Goal: Task Accomplishment & Management: Manage account settings

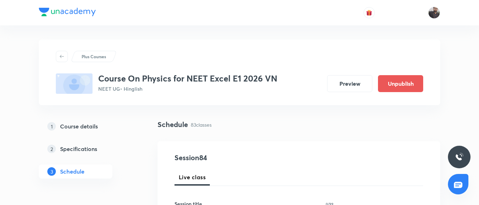
scroll to position [4899, 0]
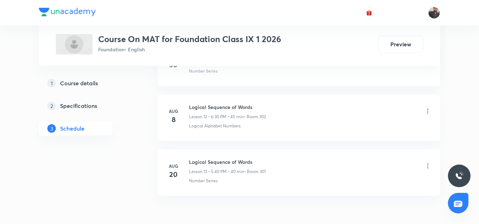
scroll to position [1018, 0]
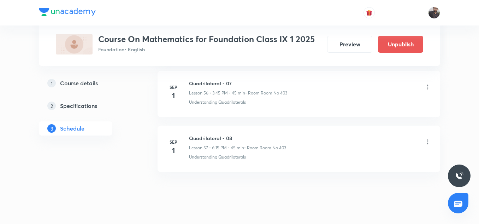
scroll to position [3468, 0]
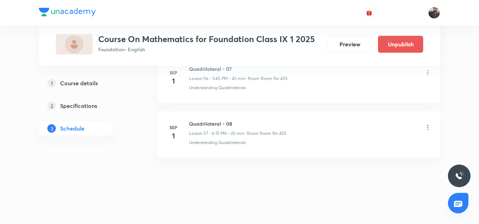
click at [430, 126] on icon at bounding box center [428, 127] width 7 height 7
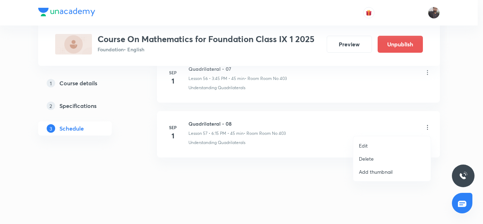
click at [368, 157] on p "Delete" at bounding box center [366, 158] width 15 height 7
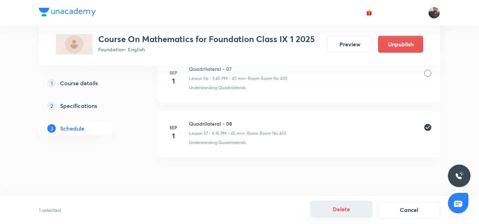
click at [340, 213] on button "Delete" at bounding box center [341, 208] width 62 height 17
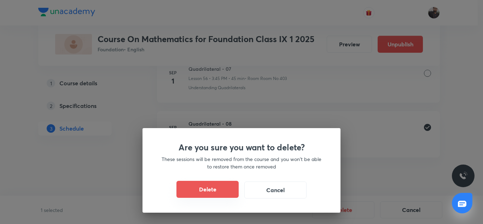
click at [213, 196] on button "Delete" at bounding box center [207, 189] width 62 height 17
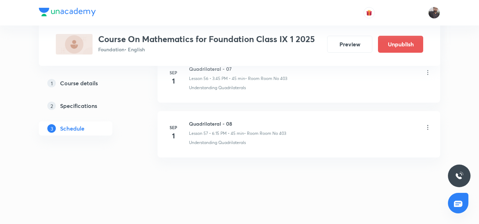
scroll to position [3413, 0]
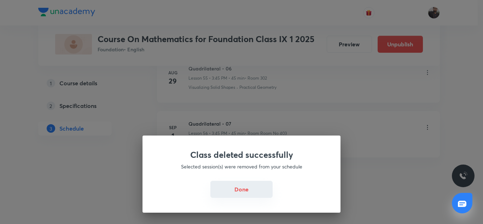
click at [238, 190] on button "Done" at bounding box center [241, 189] width 62 height 17
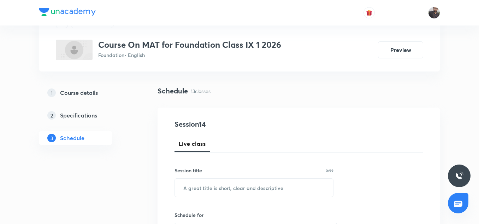
scroll to position [38, 0]
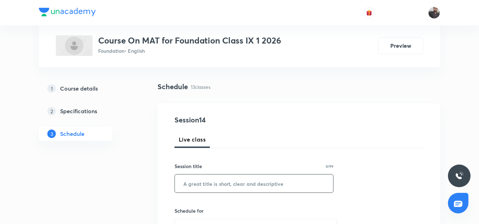
click at [207, 191] on input "text" at bounding box center [254, 183] width 158 height 18
paste input "Cube and Dice"
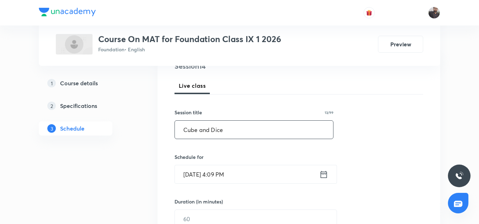
scroll to position [92, 0]
type input "Cube and Dice"
click at [218, 173] on input "Sep 1, 2025, 4:09 PM" at bounding box center [247, 174] width 145 height 18
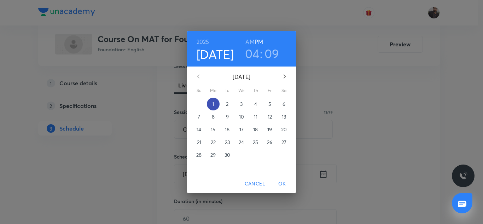
click at [213, 101] on p "1" at bounding box center [213, 103] width 2 height 7
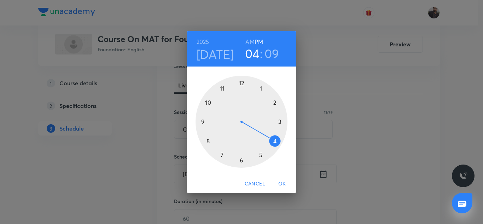
click at [281, 122] on div at bounding box center [242, 122] width 92 height 92
click at [260, 40] on h6 "PM" at bounding box center [259, 42] width 8 height 10
click at [260, 43] on h6 "PM" at bounding box center [259, 42] width 8 height 10
click at [358, 116] on div "2025 Sep 1 03 : 09 AM PM 00 05 10 15 20 25 30 35 40 45 50 55 Cancel OK" at bounding box center [241, 112] width 483 height 224
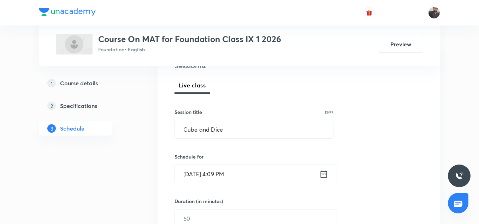
click at [243, 176] on input "Sep 1, 2025, 4:09 PM" at bounding box center [247, 174] width 145 height 18
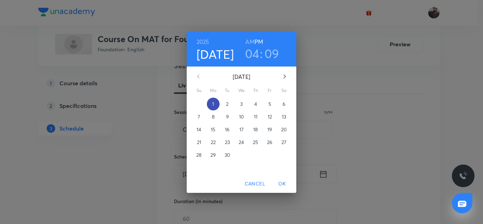
click at [213, 104] on p "1" at bounding box center [213, 103] width 2 height 7
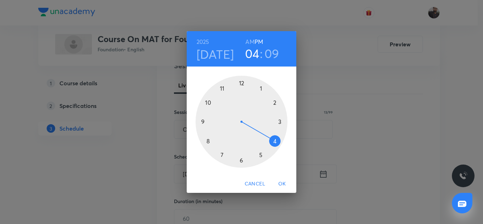
click at [241, 161] on div at bounding box center [242, 122] width 92 height 92
click at [260, 42] on h6 "PM" at bounding box center [259, 42] width 8 height 10
click at [281, 121] on div at bounding box center [242, 122] width 92 height 92
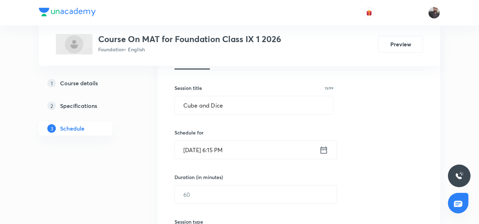
scroll to position [169, 0]
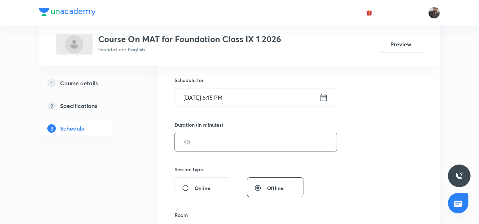
click at [219, 146] on input "text" at bounding box center [256, 142] width 162 height 18
type input "5"
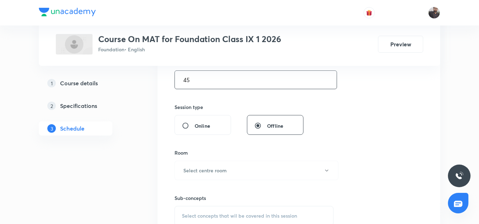
scroll to position [231, 0]
type input "45"
click at [222, 176] on button "Select centre room" at bounding box center [257, 169] width 164 height 19
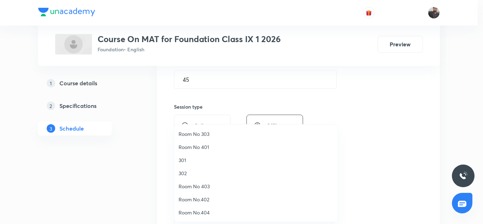
click at [199, 187] on span "Room No 403" at bounding box center [256, 185] width 155 height 7
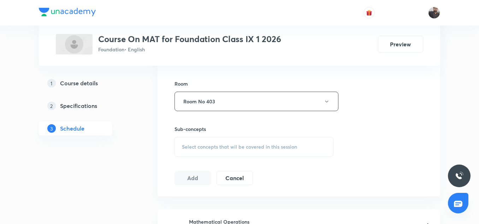
scroll to position [300, 0]
click at [206, 144] on span "Select concepts that wil be covered in this session" at bounding box center [239, 147] width 115 height 6
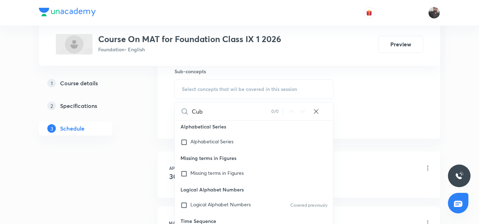
scroll to position [0, 0]
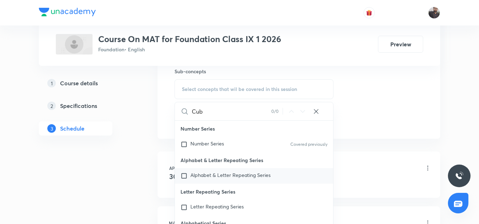
type input "Cub"
click at [253, 177] on span "Alphabet & Letter Repeating Series" at bounding box center [231, 174] width 80 height 7
checkbox input "true"
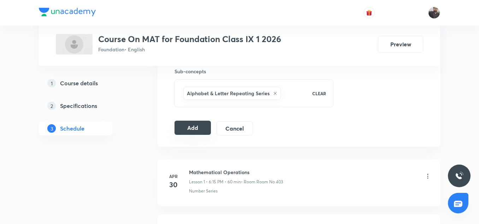
click at [196, 130] on button "Add" at bounding box center [193, 128] width 36 height 14
